Goal: Check status: Check status

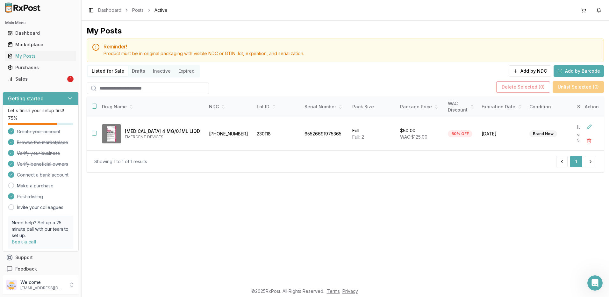
scroll to position [1, 0]
click at [29, 79] on div "Sales" at bounding box center [37, 79] width 58 height 6
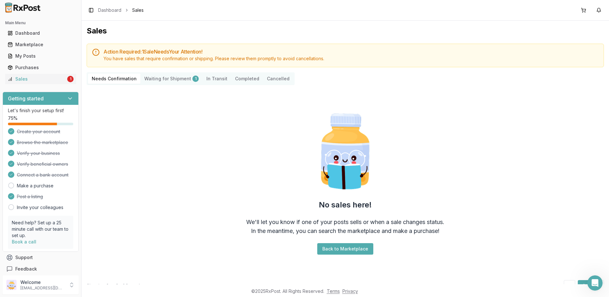
click at [208, 81] on Transit "In Transit" at bounding box center [216, 79] width 29 height 10
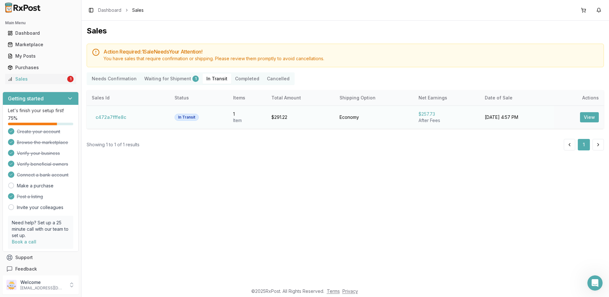
click at [592, 120] on button "View" at bounding box center [589, 117] width 19 height 10
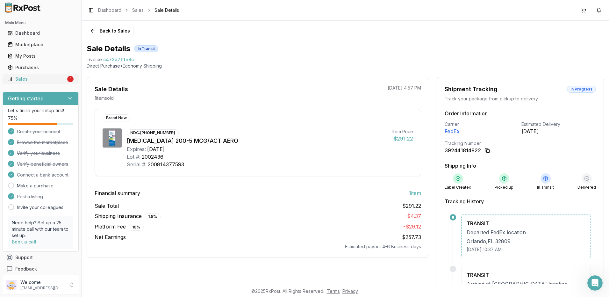
click at [31, 80] on div "Sales" at bounding box center [37, 79] width 58 height 6
